Goal: Complete application form

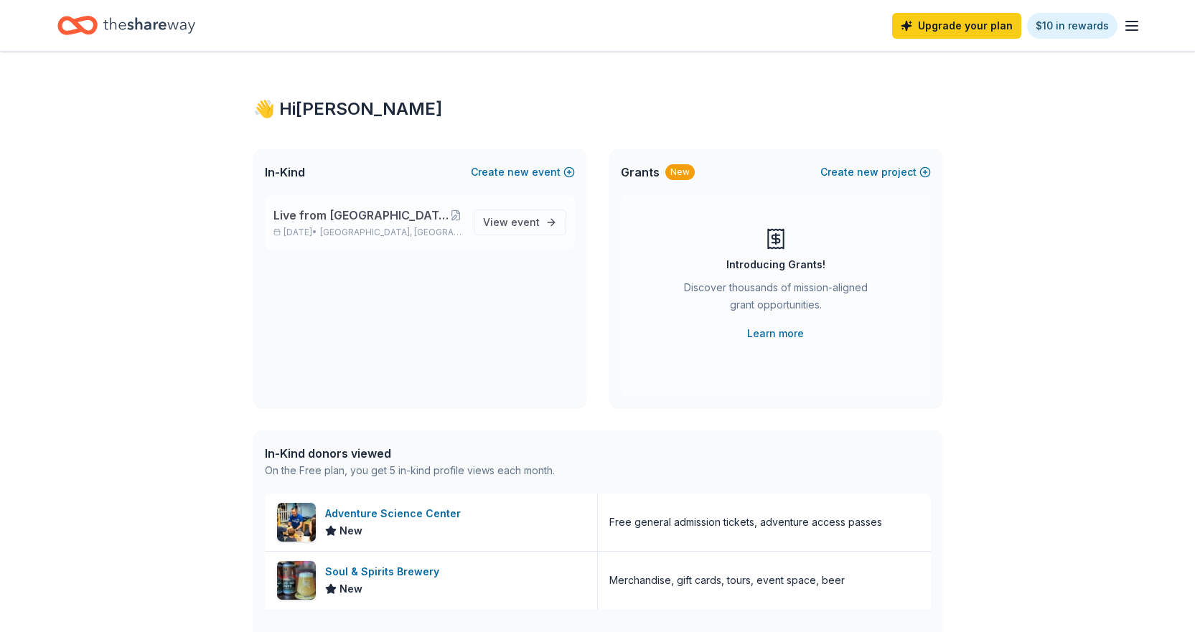
click at [328, 220] on span "Live from [GEOGRAPHIC_DATA]: Valor 4 Veterans Benefiting Folds of Honor" at bounding box center [361, 215] width 176 height 17
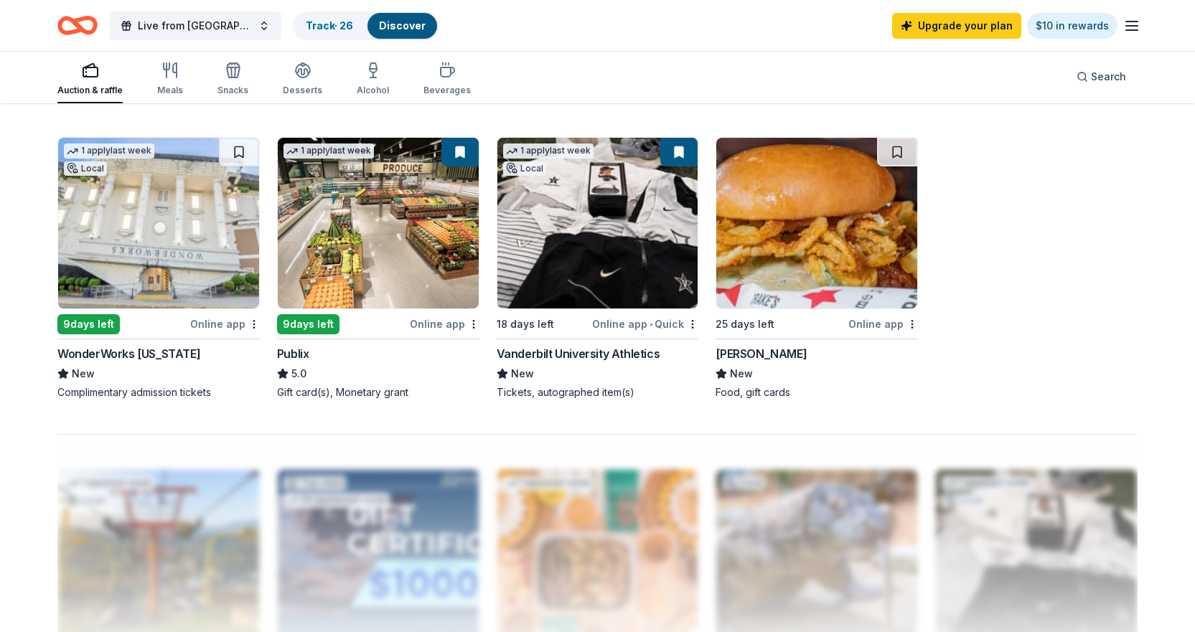
scroll to position [789, 0]
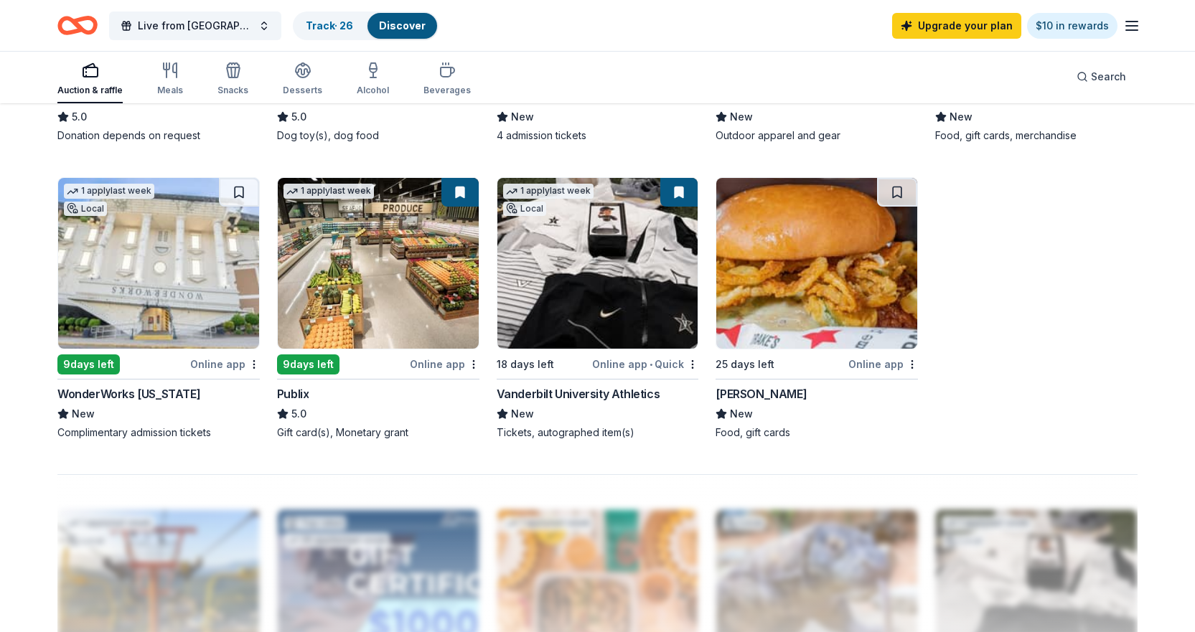
scroll to position [502, 0]
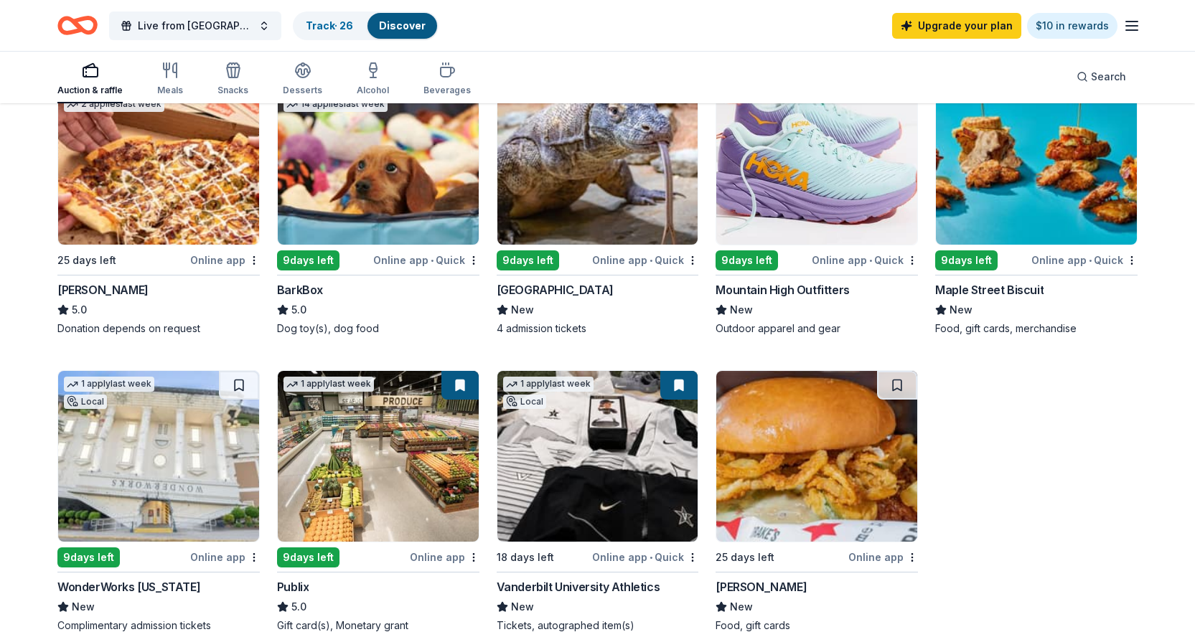
click at [174, 432] on img at bounding box center [158, 456] width 201 height 171
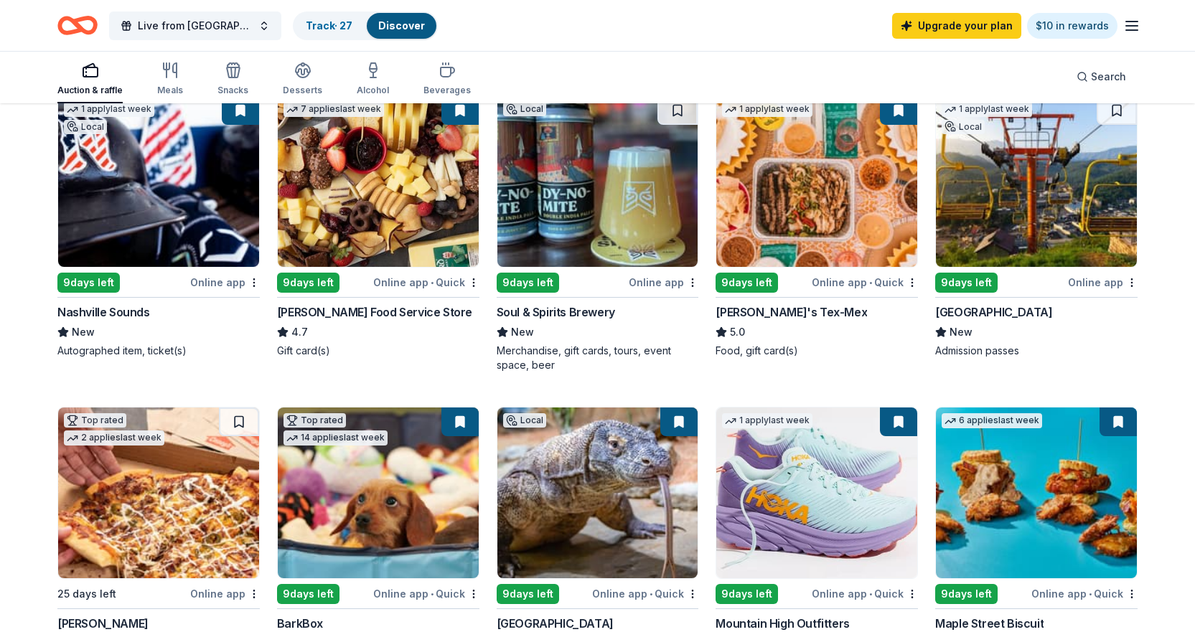
scroll to position [143, 0]
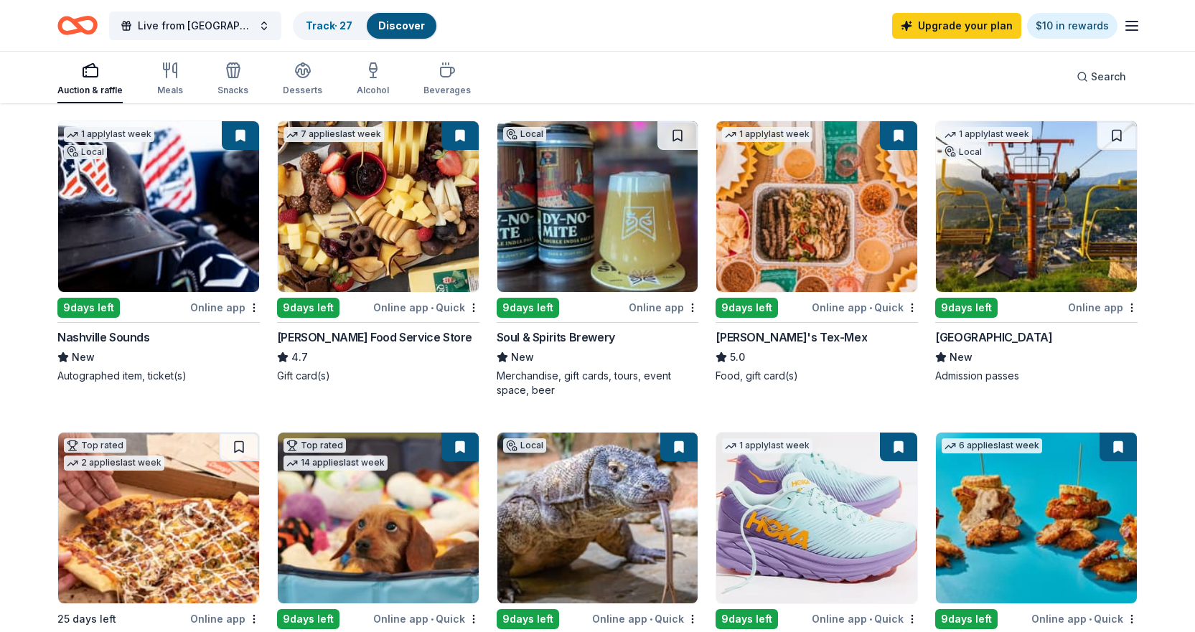
click at [466, 305] on div "Online app • Quick" at bounding box center [426, 307] width 106 height 18
click at [135, 217] on img at bounding box center [158, 206] width 201 height 171
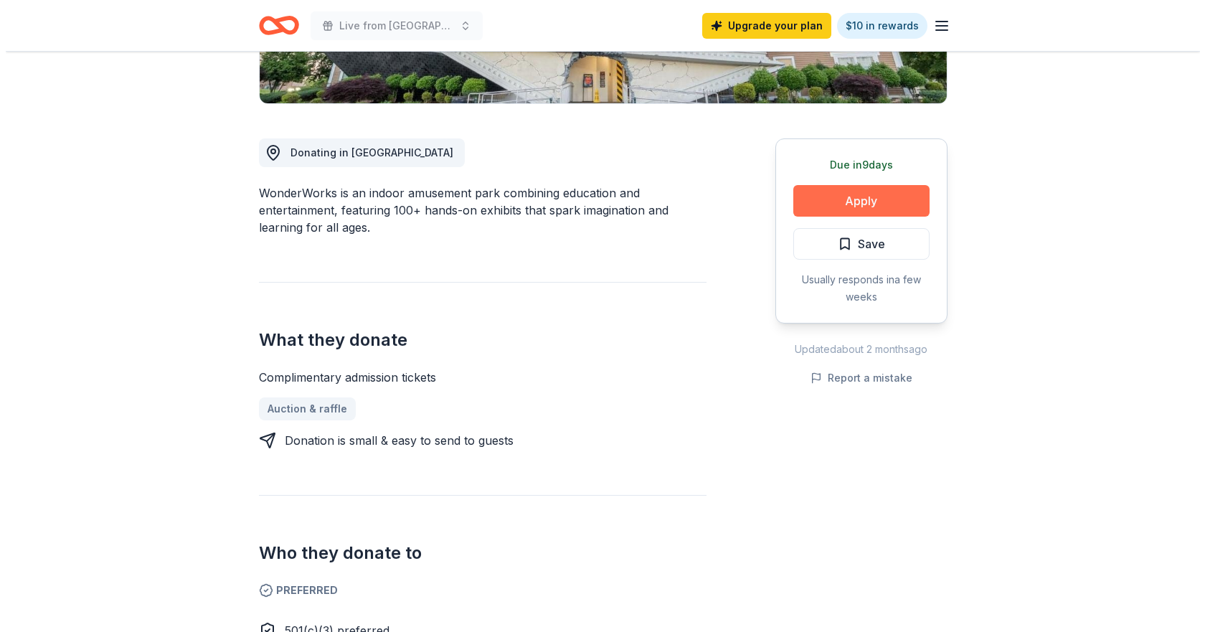
scroll to position [287, 0]
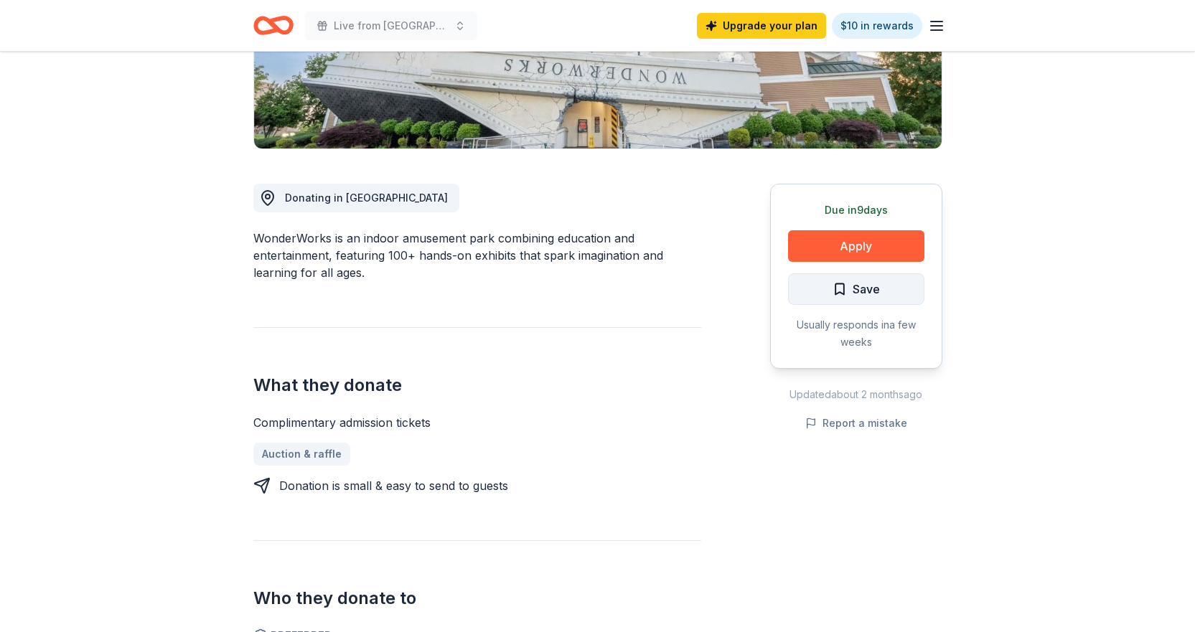
click at [852, 287] on span "Save" at bounding box center [865, 289] width 27 height 19
click at [888, 289] on html "Live from [GEOGRAPHIC_DATA]: Valor 4 Veterans Benefiting Folds of Honor Upgrade…" at bounding box center [597, 29] width 1195 height 632
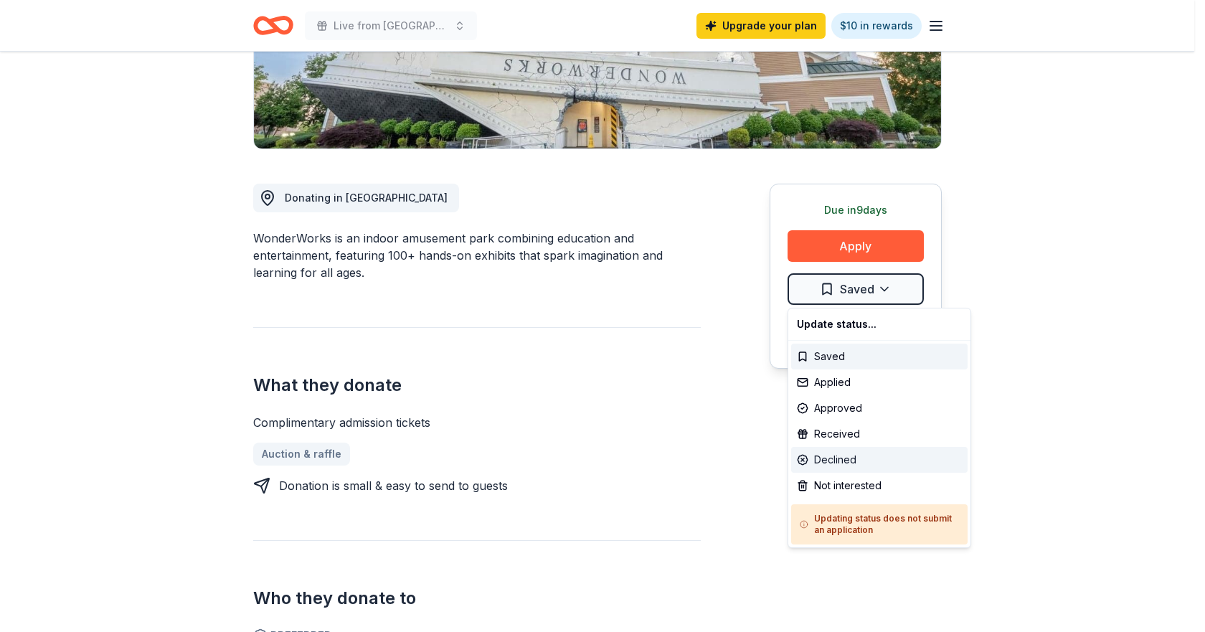
click at [852, 463] on div "Declined" at bounding box center [879, 460] width 176 height 26
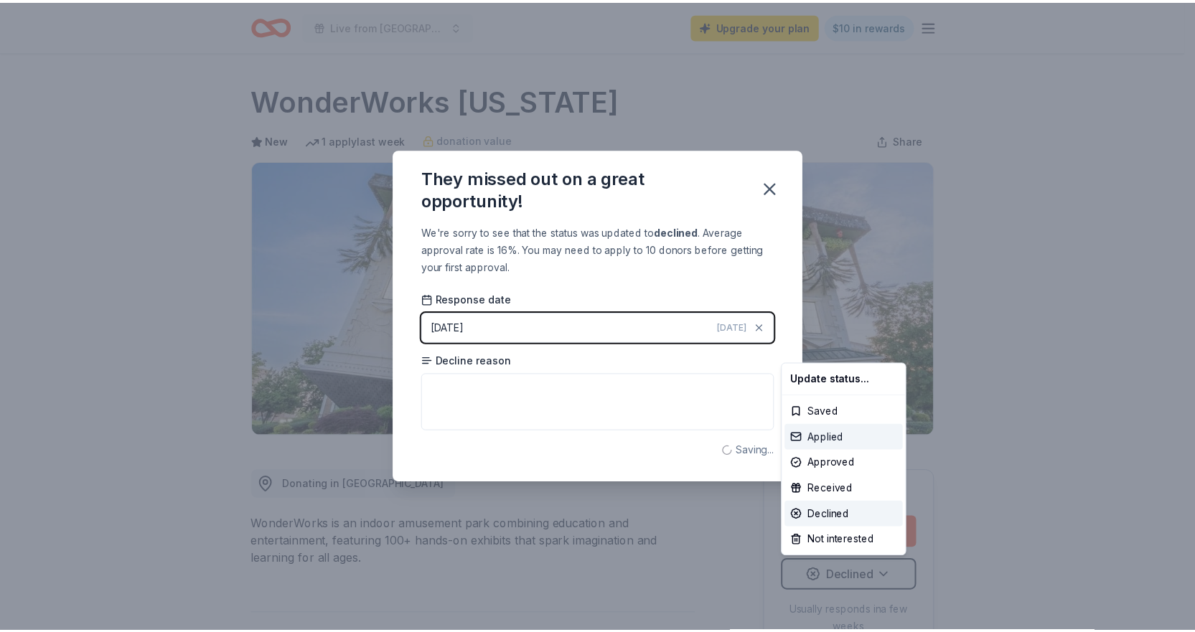
scroll to position [0, 0]
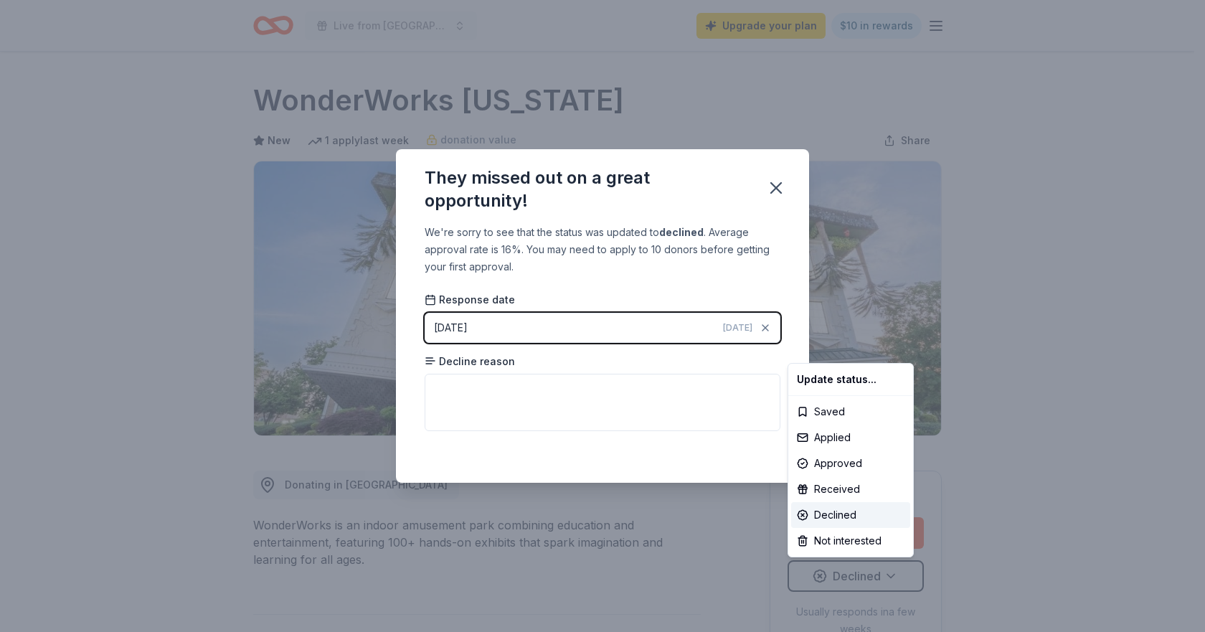
click at [781, 187] on html "Live from Nashville: Valor 4 Veterans Benefiting Folds of Honor Upgrade your pl…" at bounding box center [602, 316] width 1205 height 632
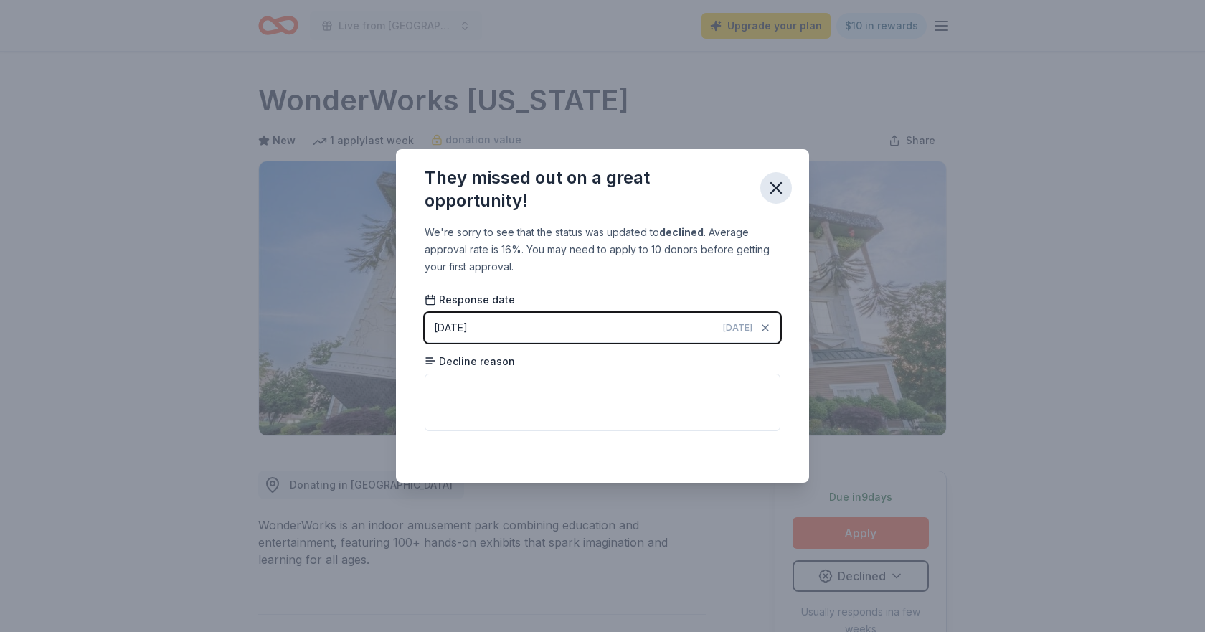
click at [780, 188] on icon "button" at bounding box center [776, 188] width 20 height 20
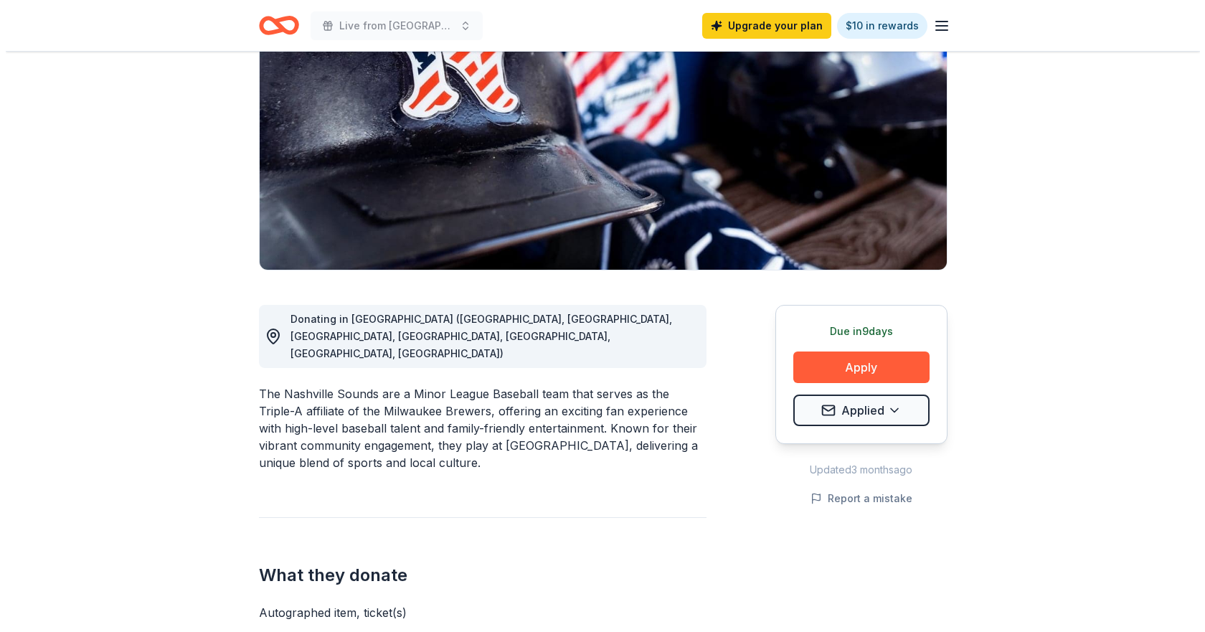
scroll to position [215, 0]
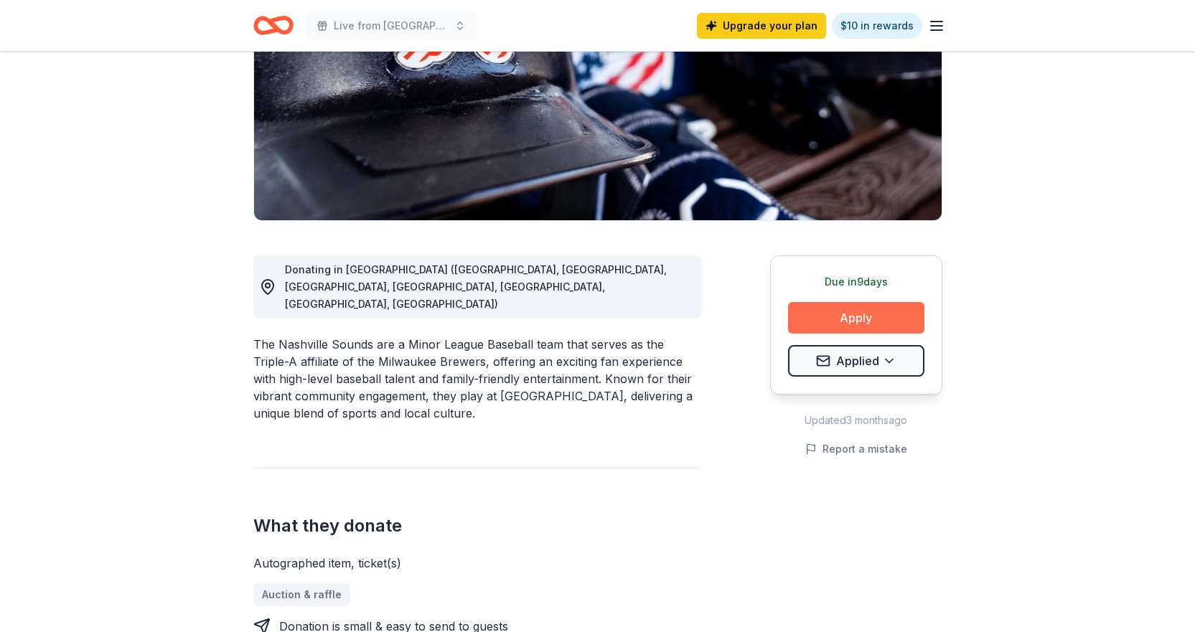
click at [867, 314] on button "Apply" at bounding box center [856, 318] width 136 height 32
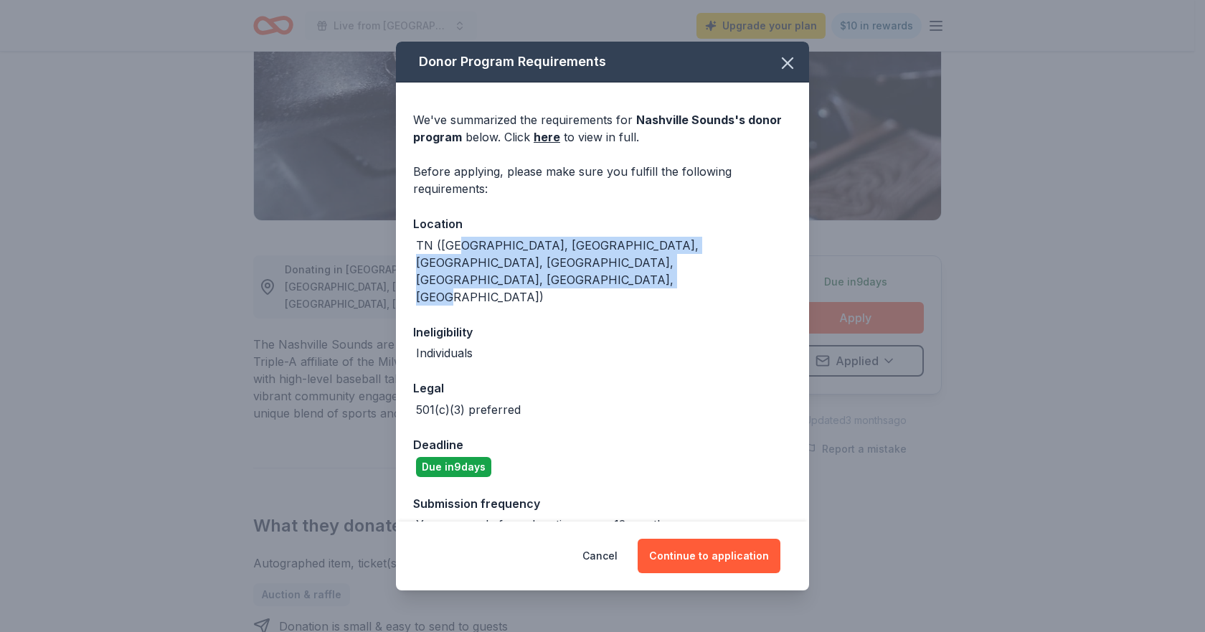
drag, startPoint x: 461, startPoint y: 240, endPoint x: 592, endPoint y: 284, distance: 137.7
click at [592, 284] on div "TN ([GEOGRAPHIC_DATA], [GEOGRAPHIC_DATA], [GEOGRAPHIC_DATA], [GEOGRAPHIC_DATA],…" at bounding box center [604, 271] width 376 height 69
click at [593, 284] on div "TN ([GEOGRAPHIC_DATA], [GEOGRAPHIC_DATA], [GEOGRAPHIC_DATA], [GEOGRAPHIC_DATA],…" at bounding box center [604, 271] width 376 height 69
click at [463, 237] on div "TN ([GEOGRAPHIC_DATA], [GEOGRAPHIC_DATA], [GEOGRAPHIC_DATA], [GEOGRAPHIC_DATA],…" at bounding box center [604, 271] width 376 height 69
drag, startPoint x: 443, startPoint y: 239, endPoint x: 577, endPoint y: 280, distance: 140.3
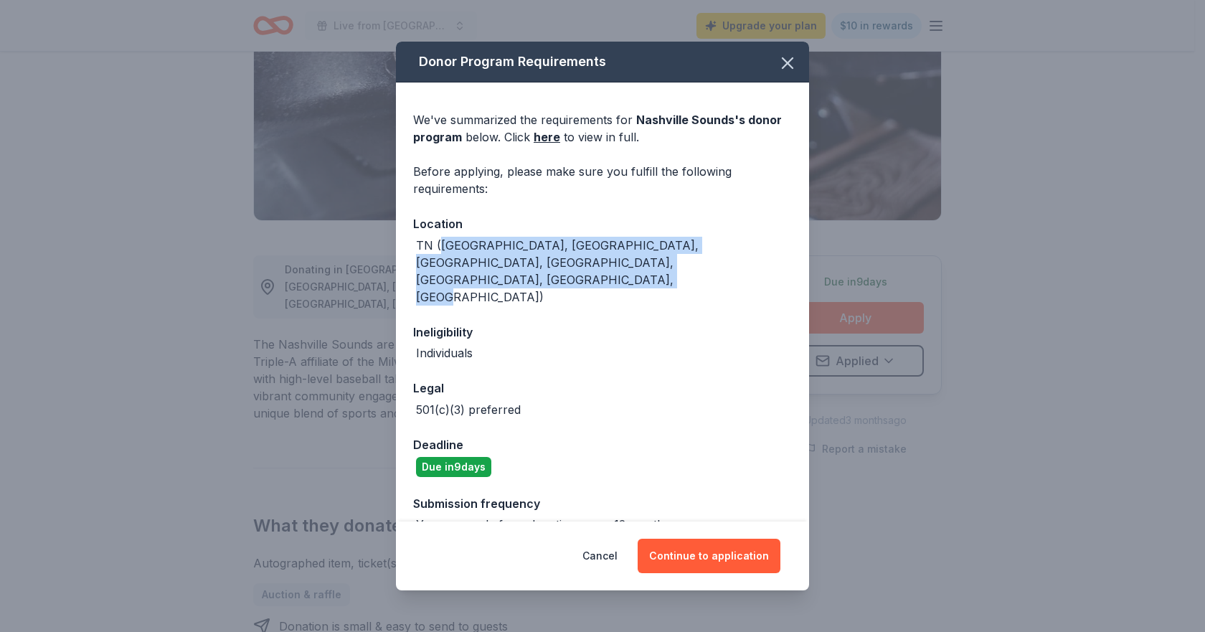
click at [577, 280] on div "TN ([GEOGRAPHIC_DATA], [GEOGRAPHIC_DATA], [GEOGRAPHIC_DATA], [GEOGRAPHIC_DATA],…" at bounding box center [604, 271] width 376 height 69
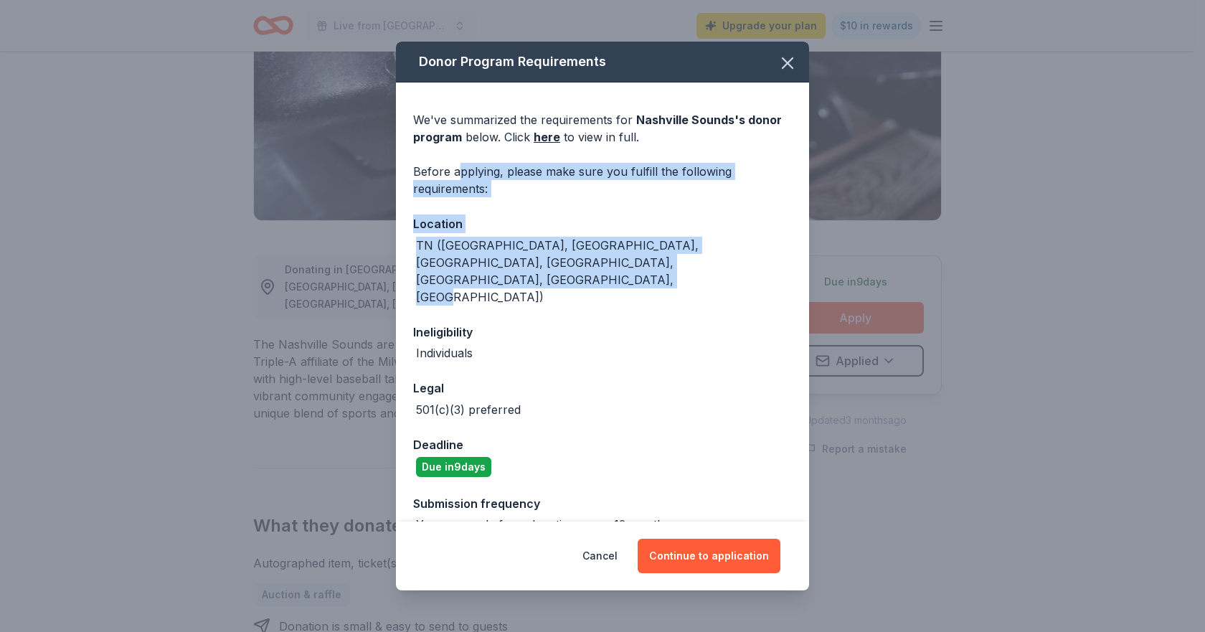
drag, startPoint x: 458, startPoint y: 170, endPoint x: 588, endPoint y: 288, distance: 176.3
click at [588, 288] on div "We've summarized the requirements for Nashville Sounds 's donor program below. …" at bounding box center [602, 317] width 413 height 468
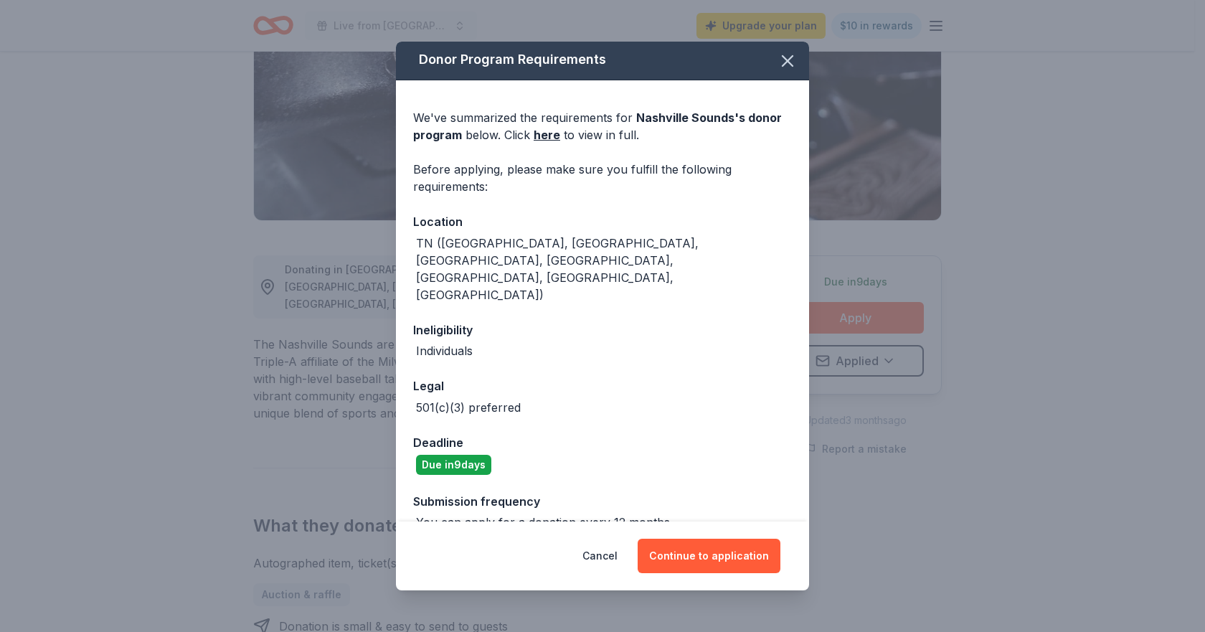
scroll to position [0, 0]
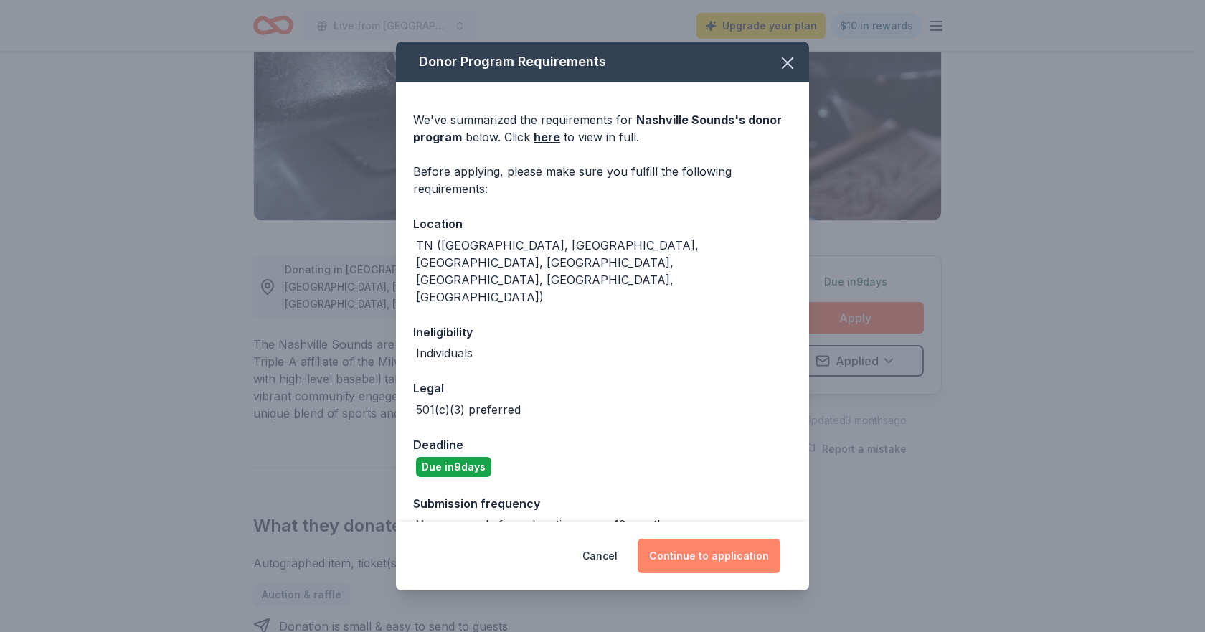
click at [711, 551] on button "Continue to application" at bounding box center [709, 556] width 143 height 34
